Goal: Task Accomplishment & Management: Use online tool/utility

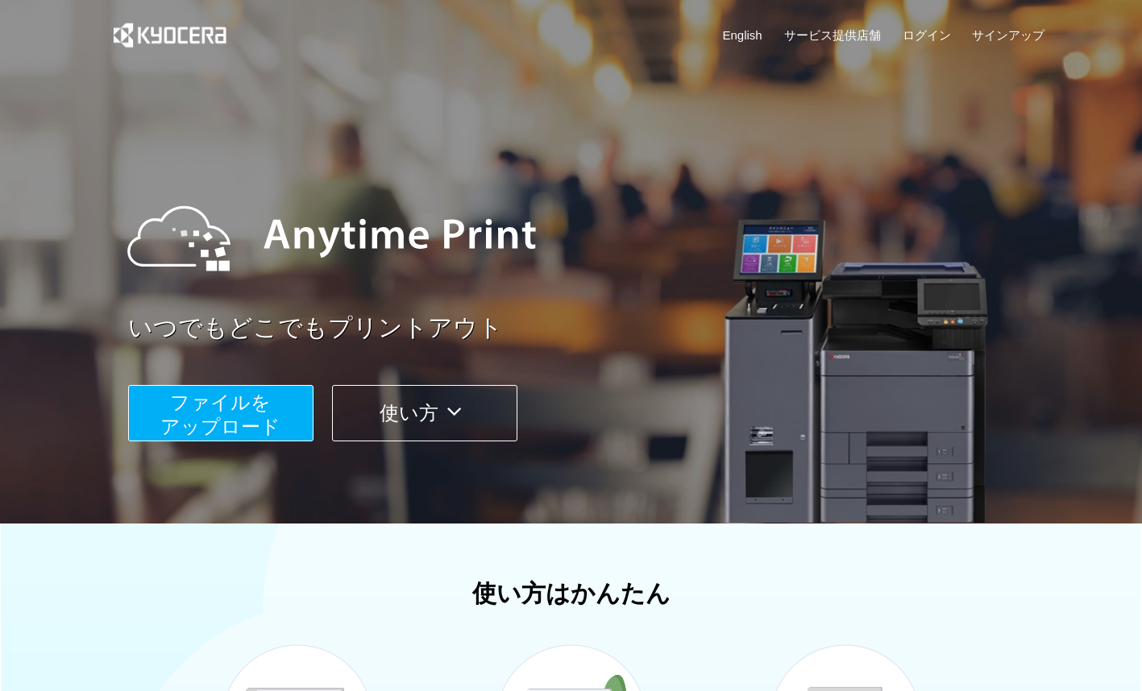
click at [238, 429] on span "ファイルを ​​アップロード" at bounding box center [220, 415] width 120 height 46
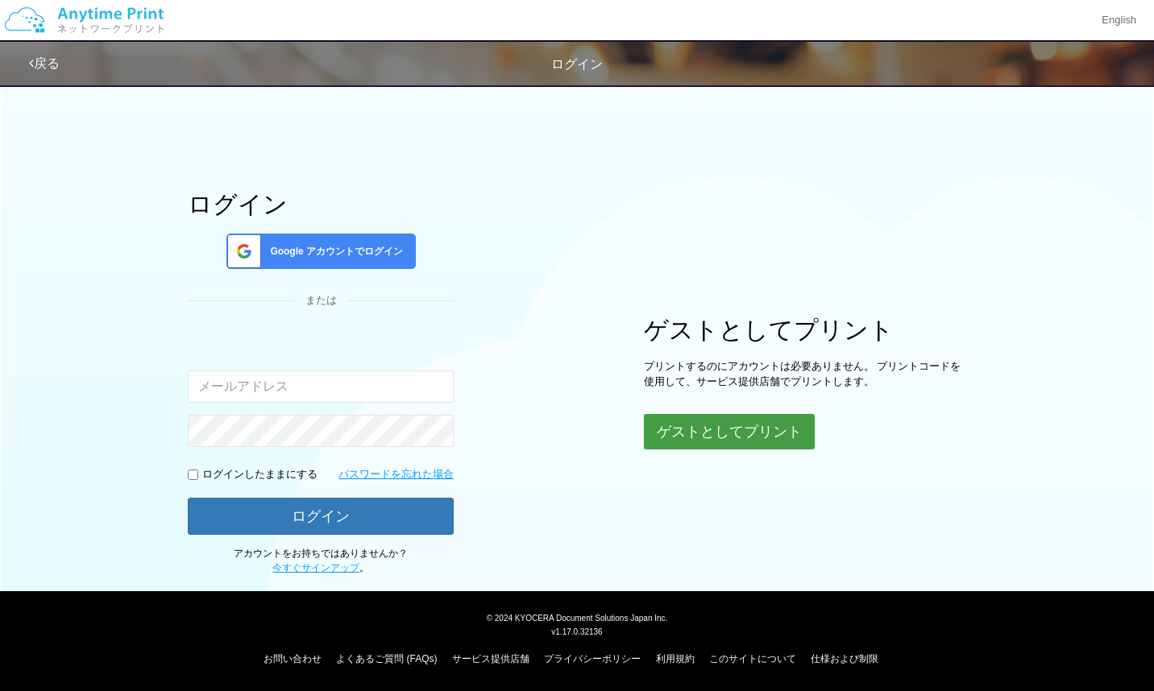
click at [665, 423] on button "ゲストとしてプリント" at bounding box center [729, 431] width 171 height 35
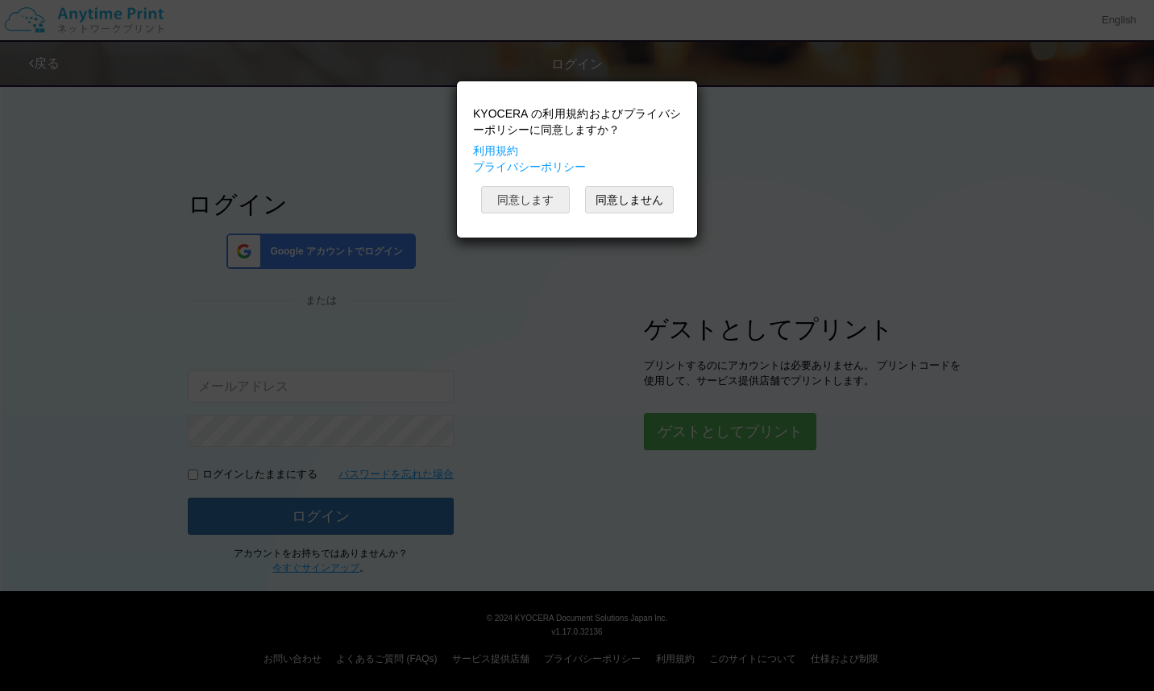
click at [531, 205] on button "同意します" at bounding box center [525, 199] width 89 height 27
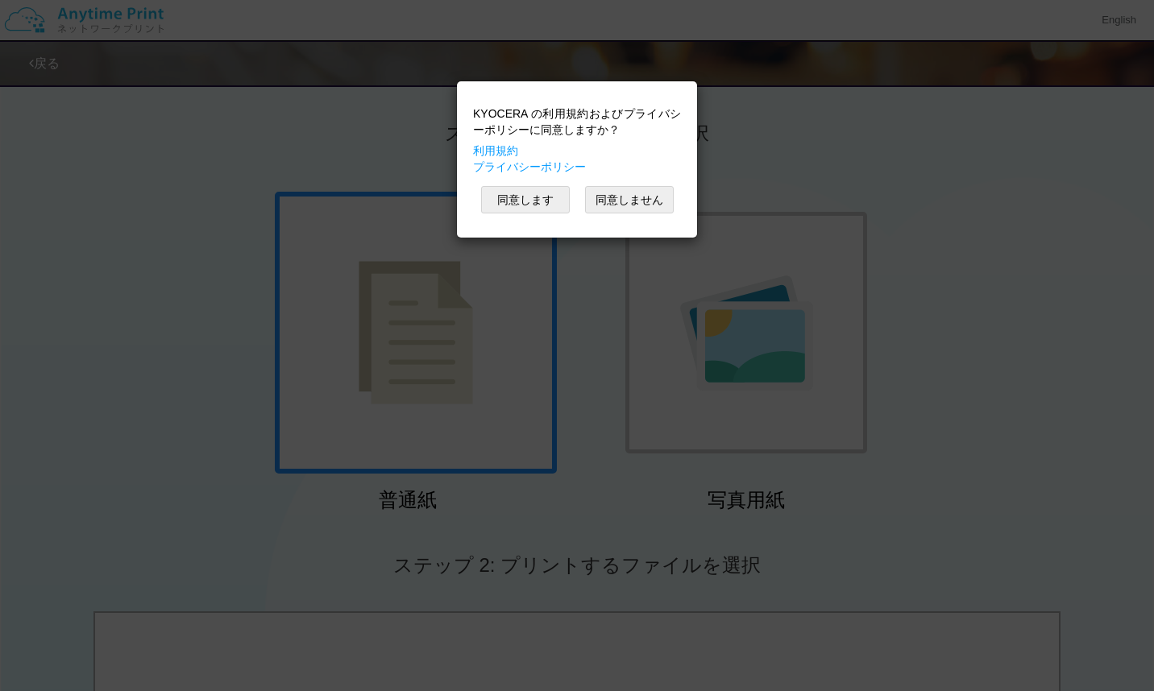
click at [605, 490] on div "KYOCERA の利用規約およびプライバシーポリシーに同意しますか？ 利用規約 プライバシーポリシー 同意します 同意しません" at bounding box center [577, 345] width 1154 height 691
click at [520, 205] on button "同意します" at bounding box center [525, 199] width 89 height 27
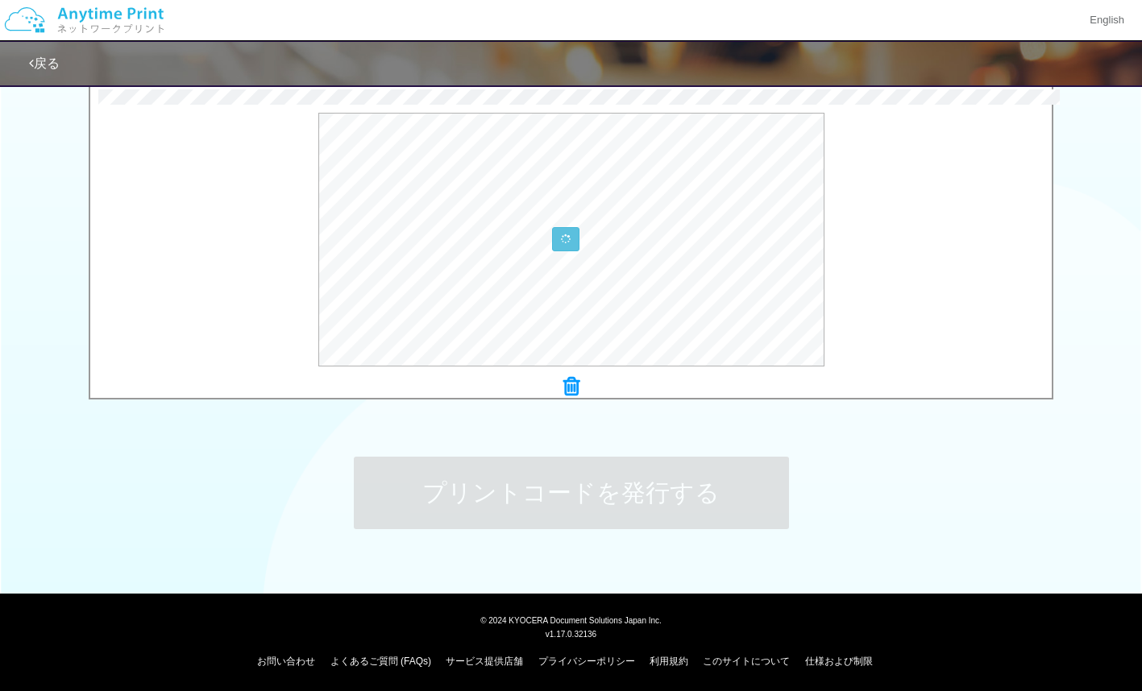
scroll to position [529, 0]
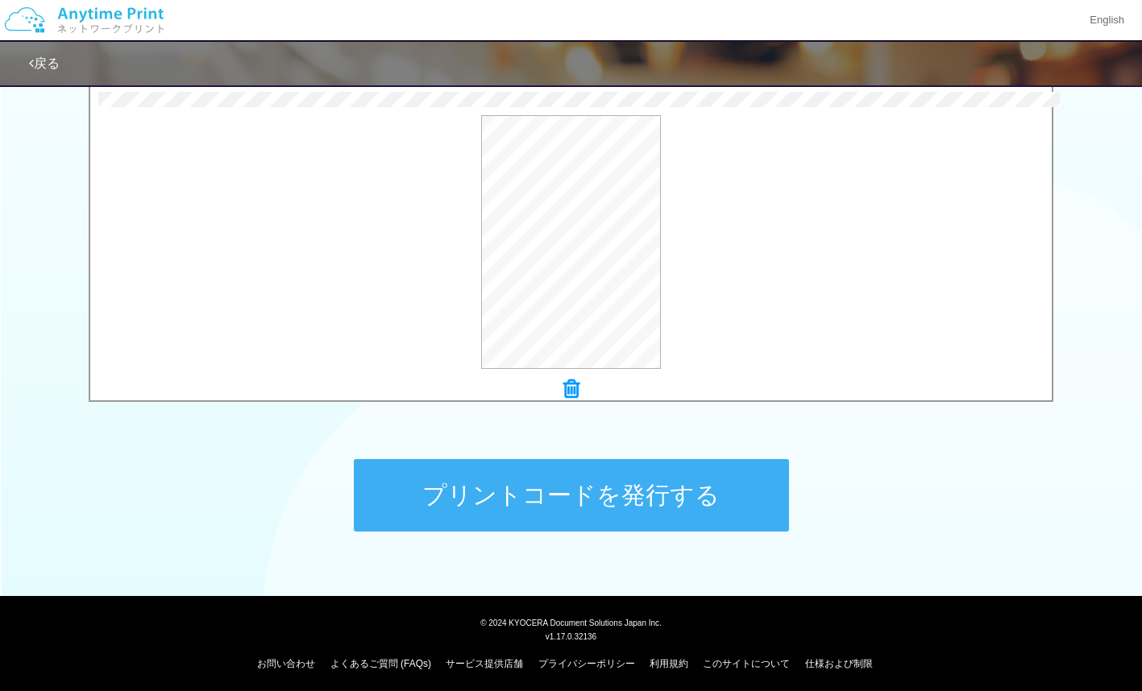
click at [656, 482] on button "プリントコードを発行する" at bounding box center [571, 495] width 435 height 73
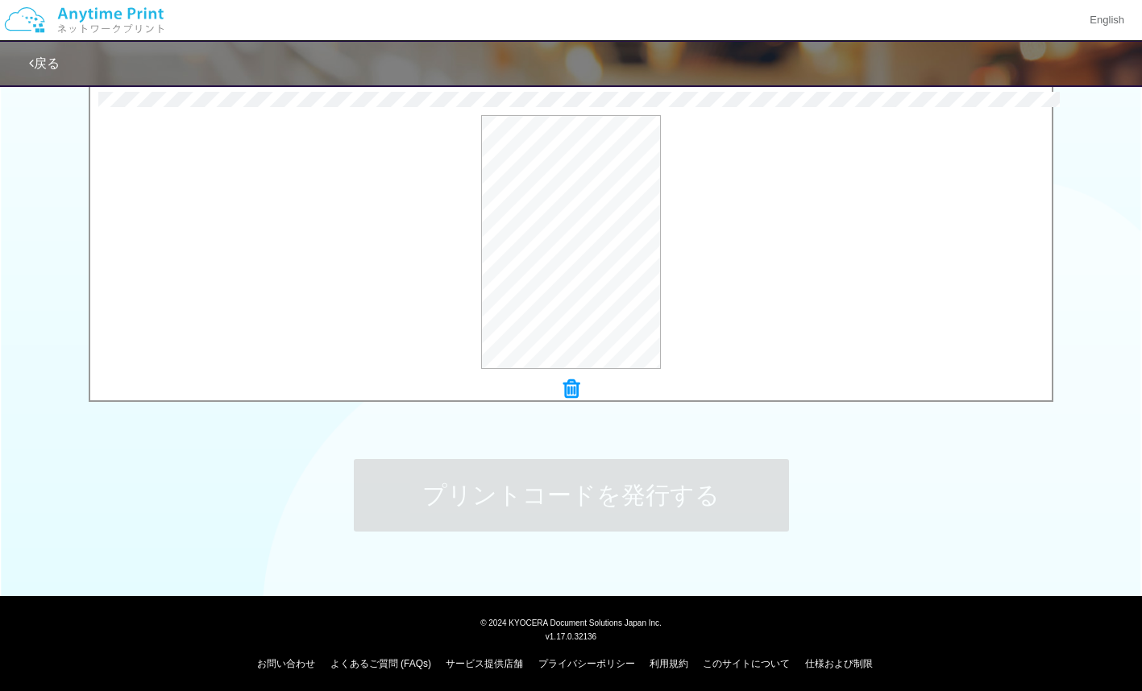
scroll to position [0, 0]
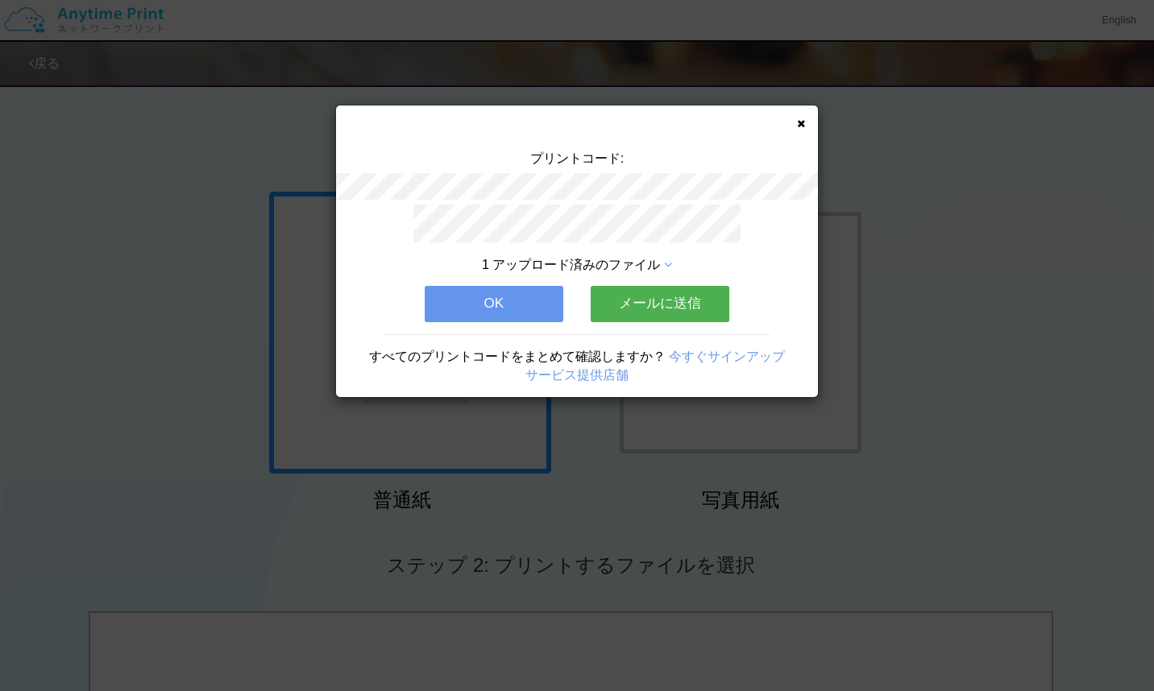
click at [512, 293] on button "OK" at bounding box center [494, 303] width 139 height 35
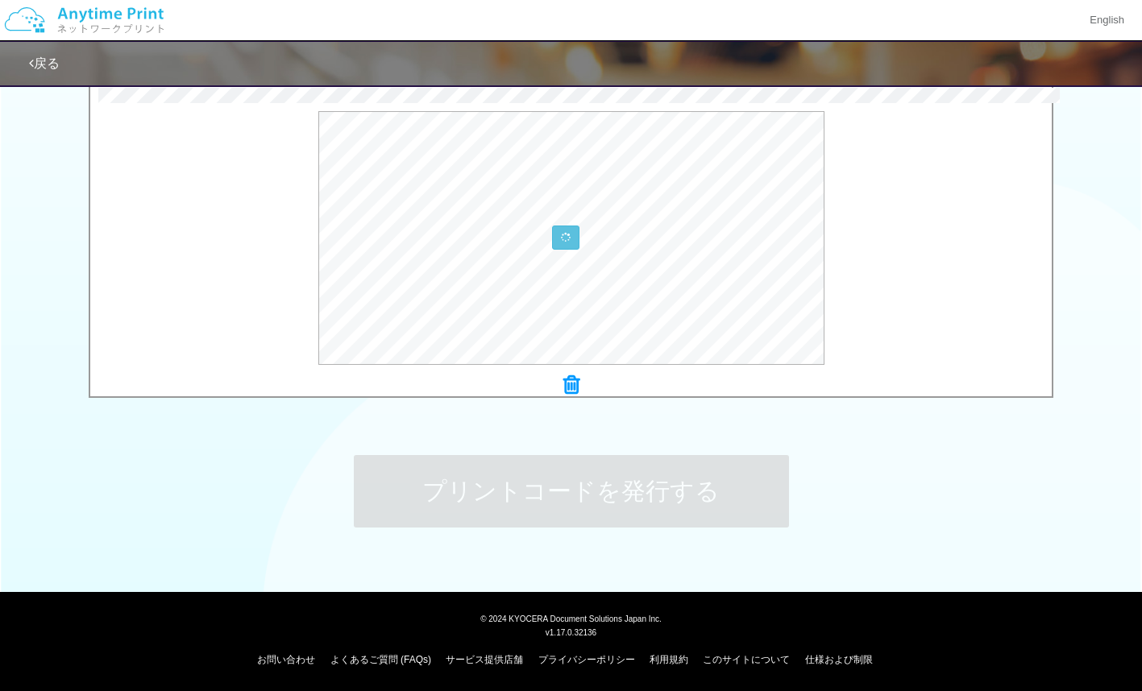
scroll to position [534, 0]
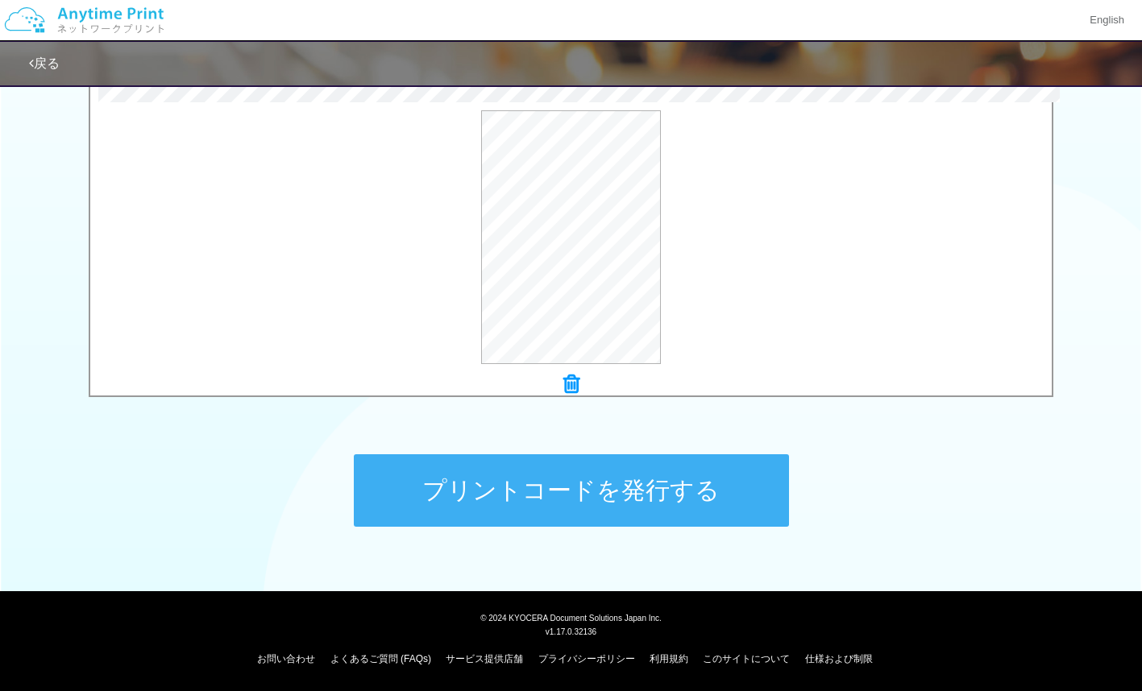
click at [651, 494] on button "プリントコードを発行する" at bounding box center [571, 490] width 435 height 73
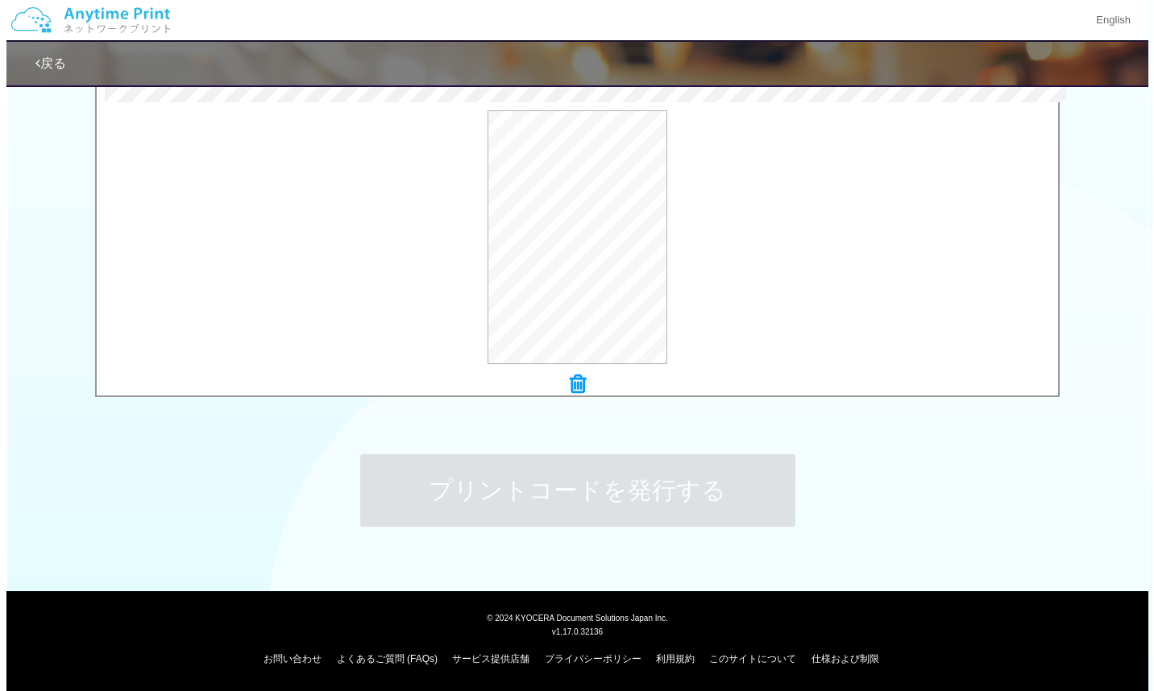
scroll to position [0, 0]
